Goal: Find specific fact

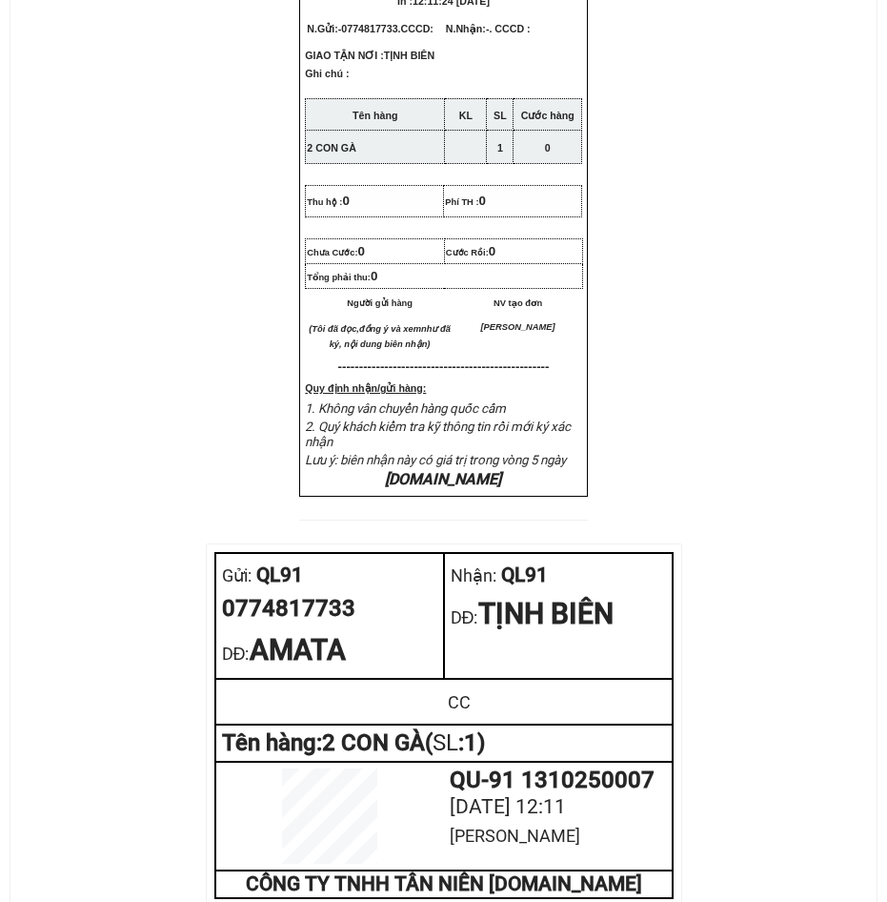
scroll to position [858, 0]
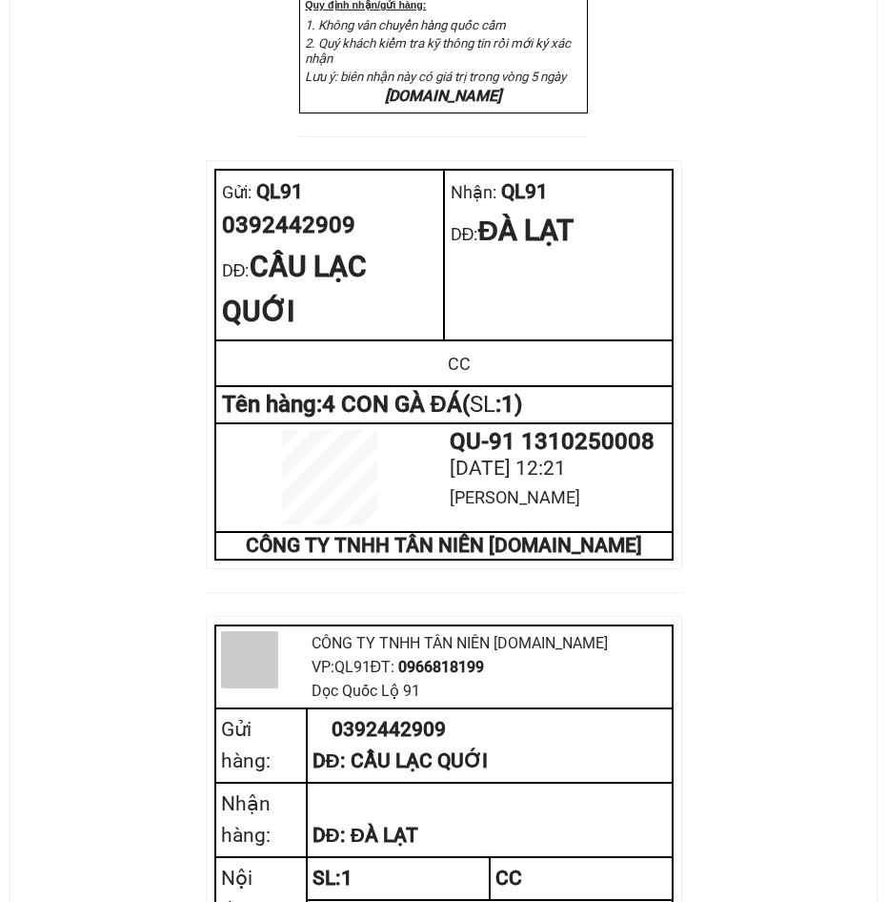
scroll to position [763, 0]
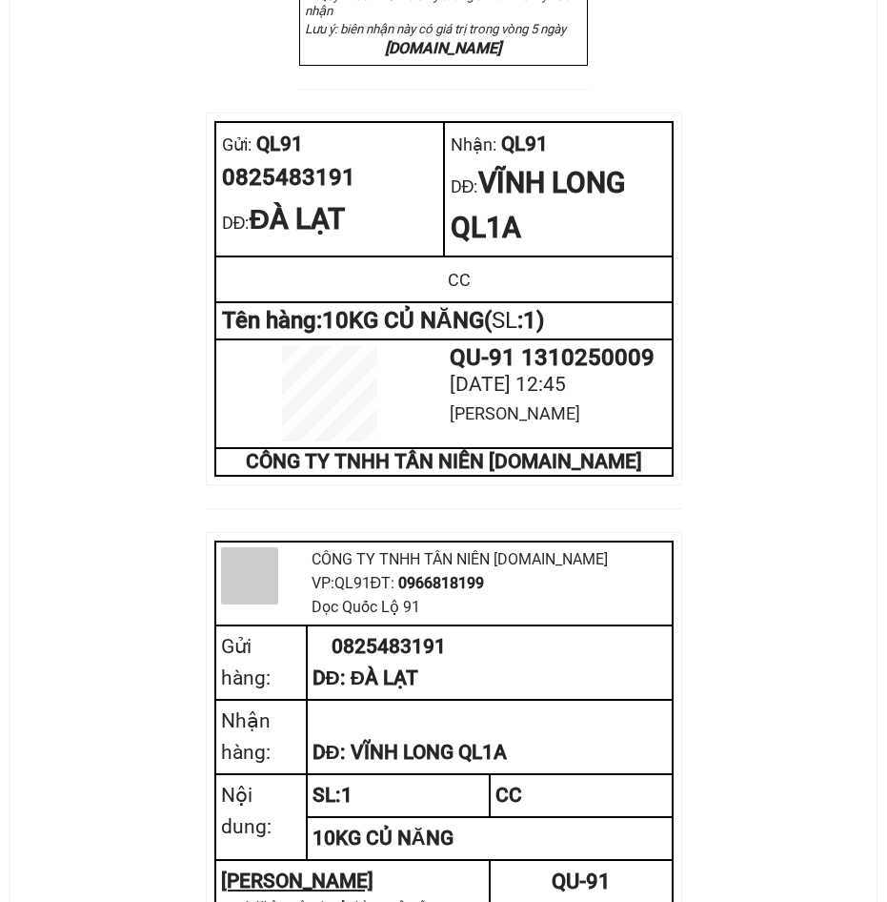
scroll to position [953, 0]
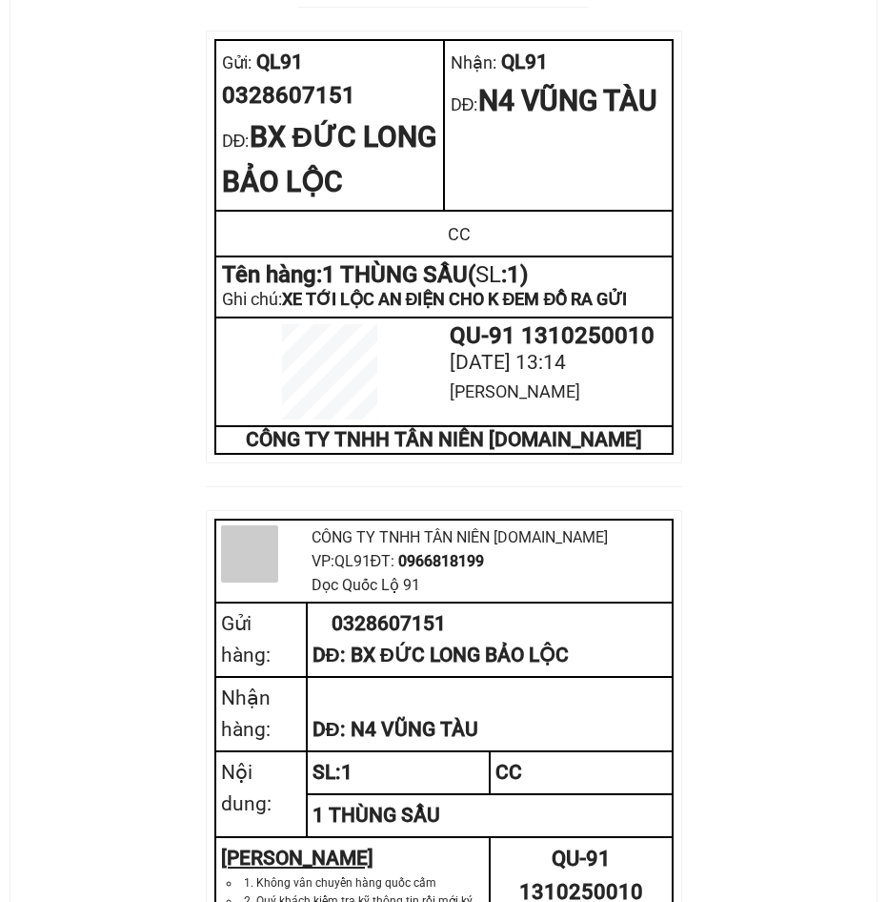
scroll to position [763, 0]
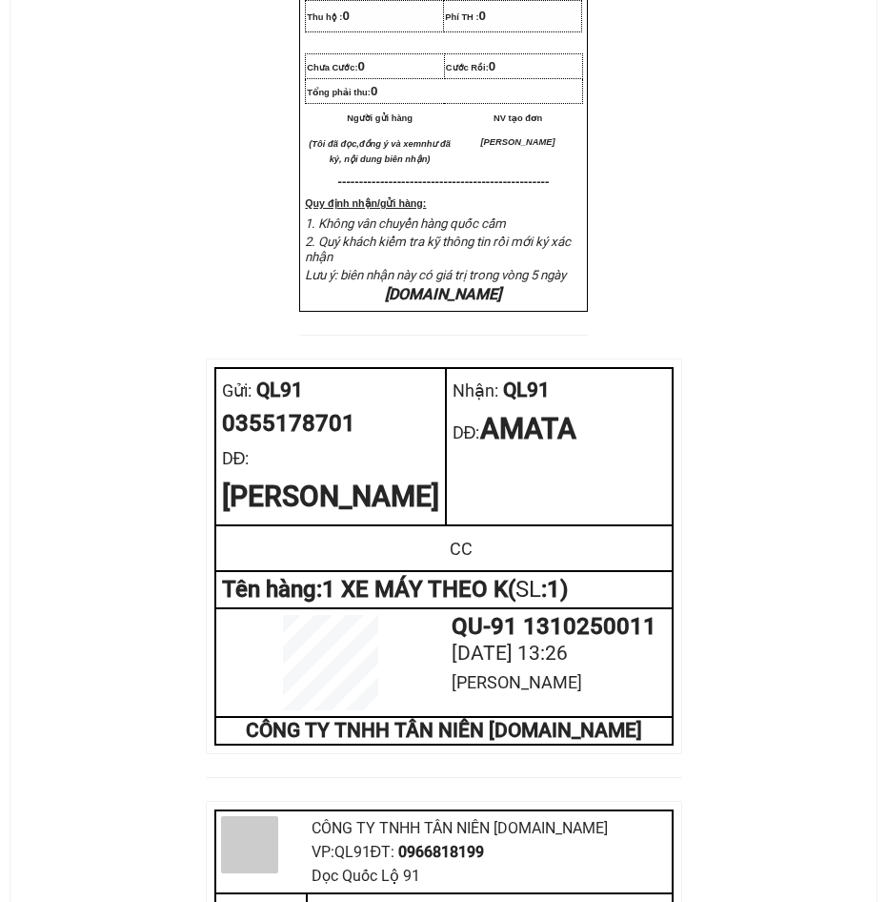
scroll to position [763, 0]
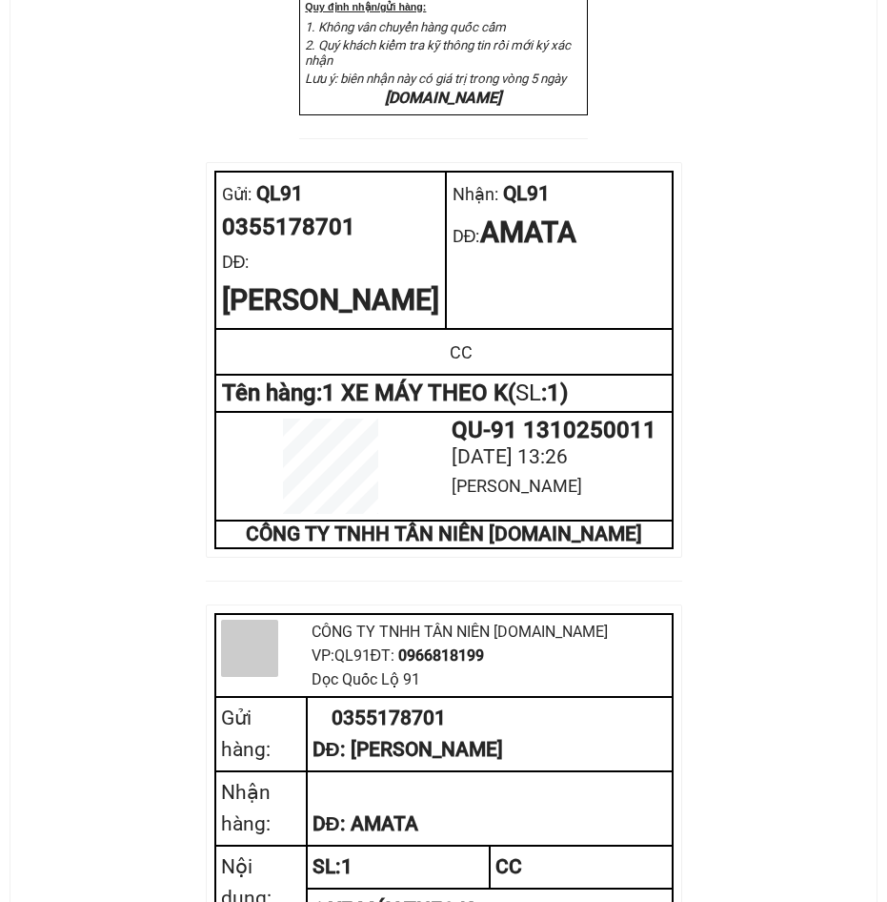
click at [294, 246] on div "0355178701" at bounding box center [330, 228] width 217 height 36
copy div "0355178701"
click at [306, 246] on div "0355178701" at bounding box center [330, 228] width 217 height 36
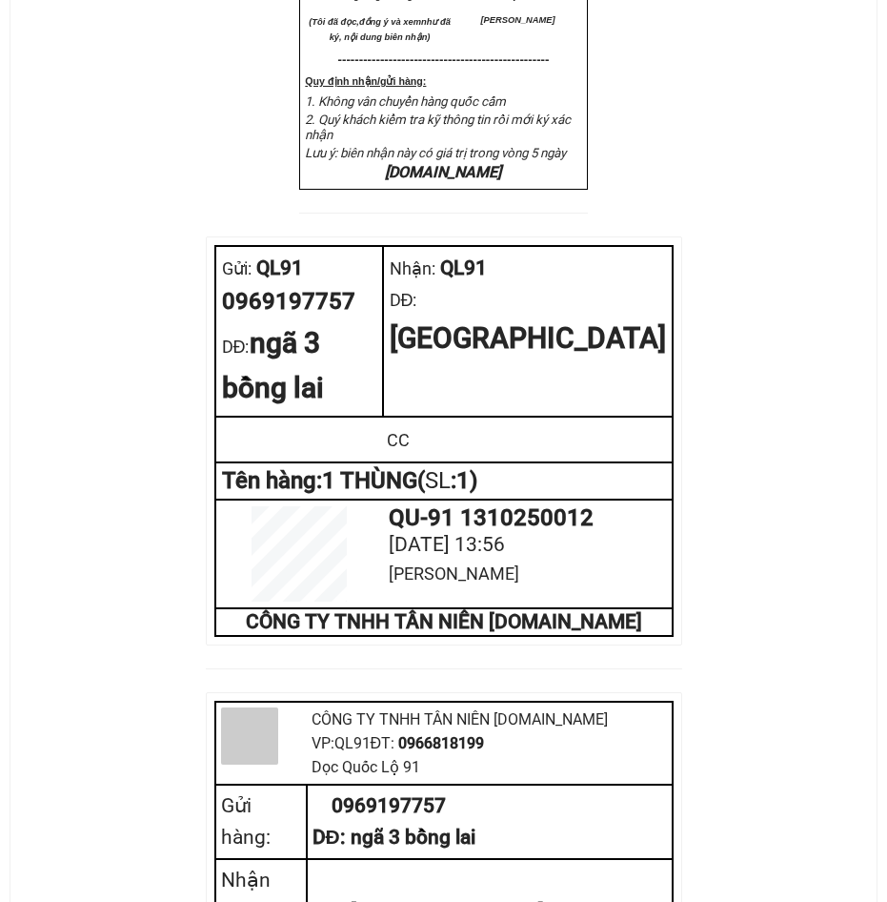
scroll to position [858, 0]
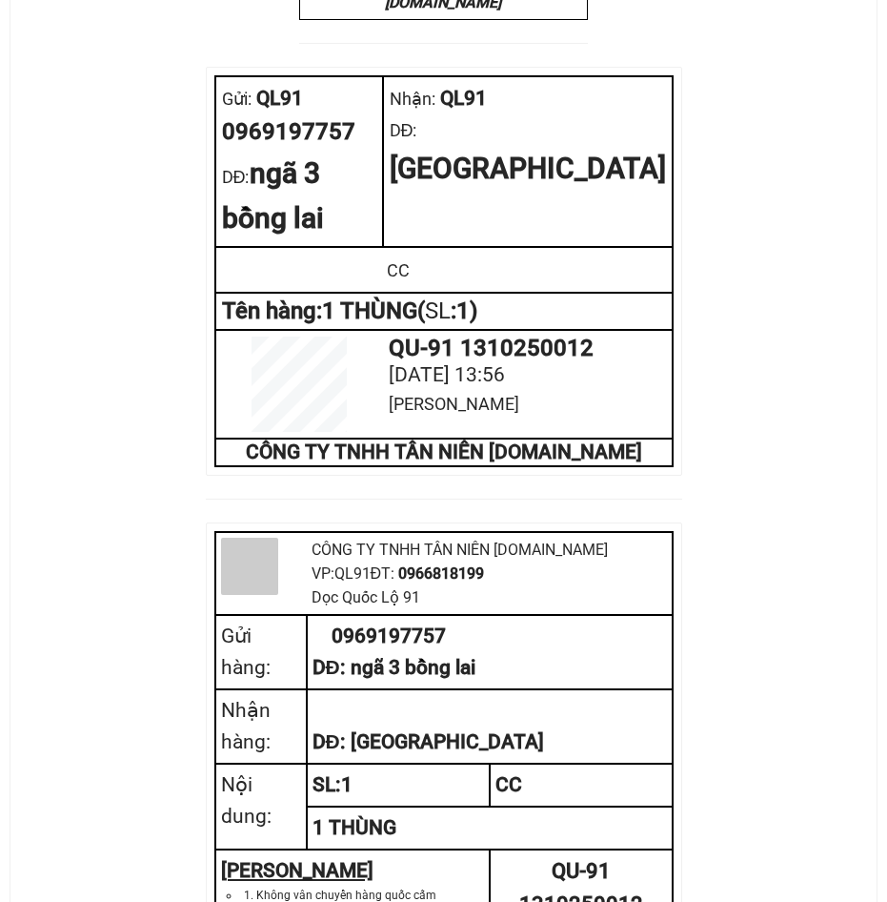
click at [317, 151] on div "0969197757" at bounding box center [299, 132] width 154 height 36
copy div "0969197757"
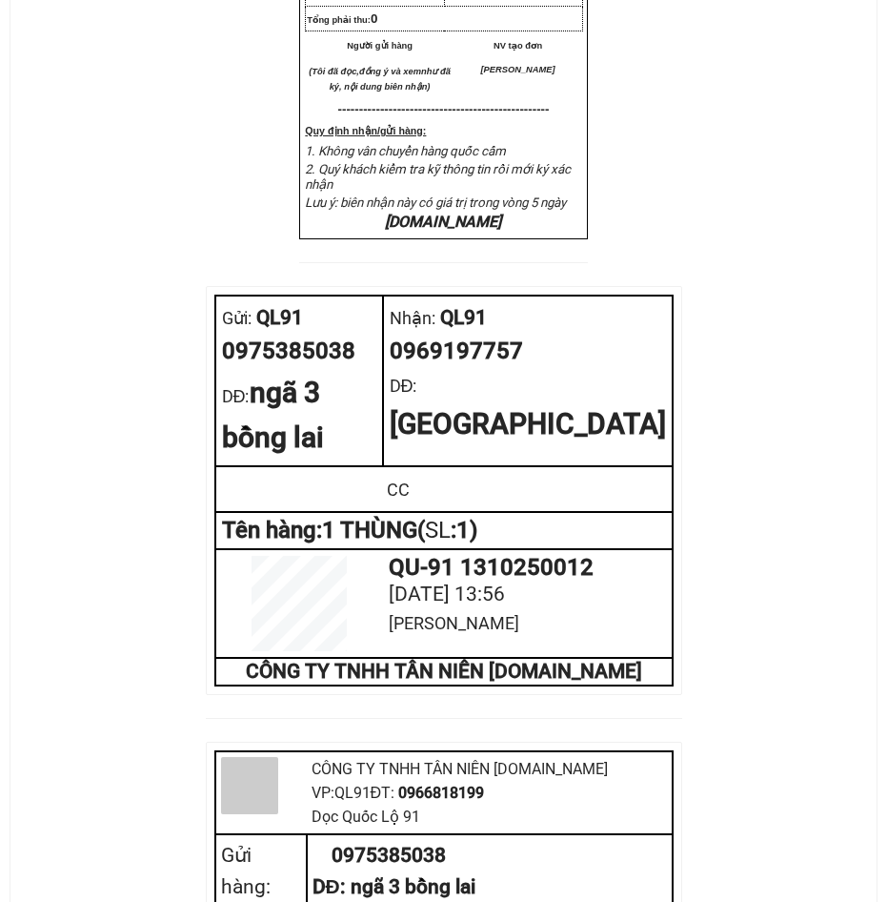
scroll to position [953, 0]
